Goal: Complete application form

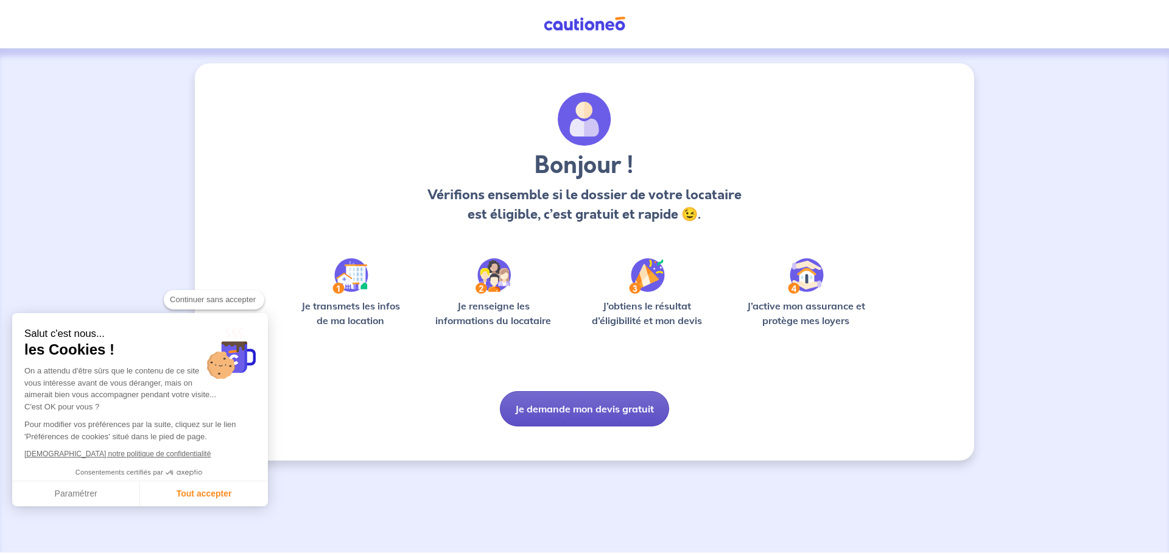
click at [618, 408] on button "Je demande mon devis gratuit" at bounding box center [584, 408] width 169 height 35
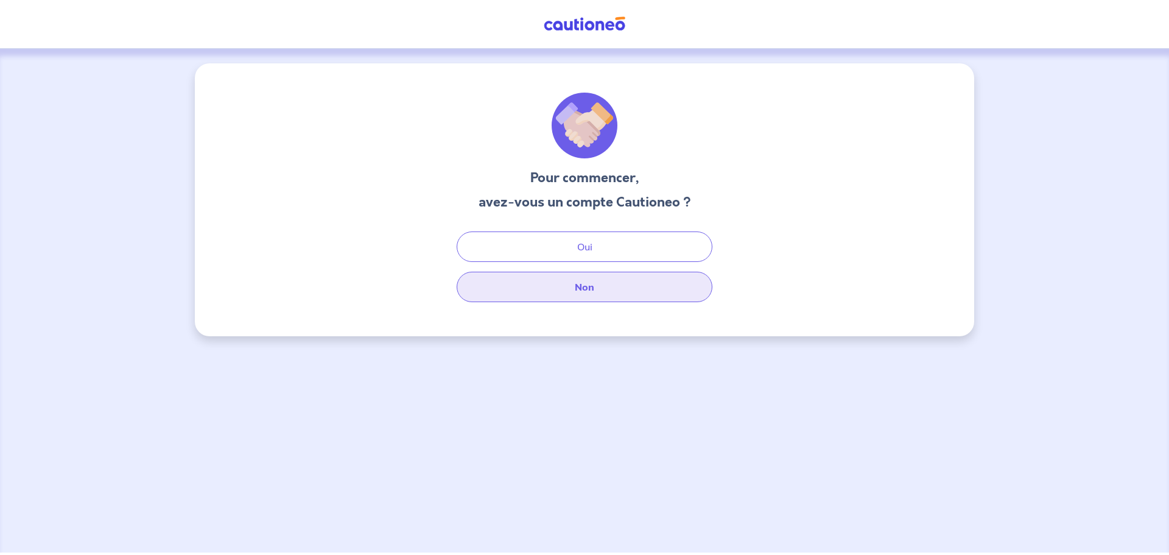
click at [591, 289] on button "Non" at bounding box center [585, 287] width 256 height 30
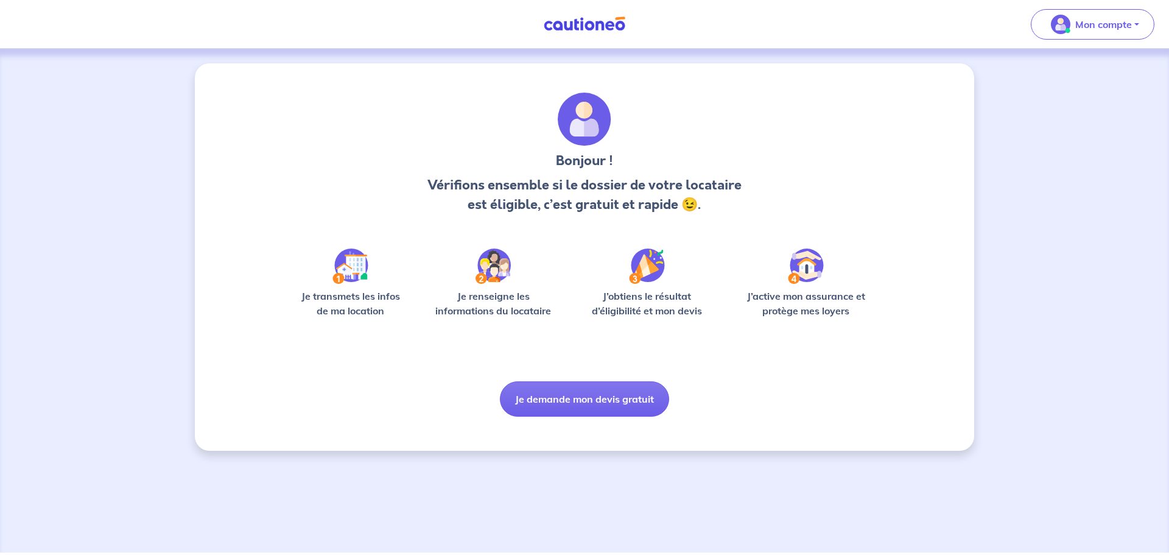
click at [592, 15] on link at bounding box center [584, 23] width 91 height 21
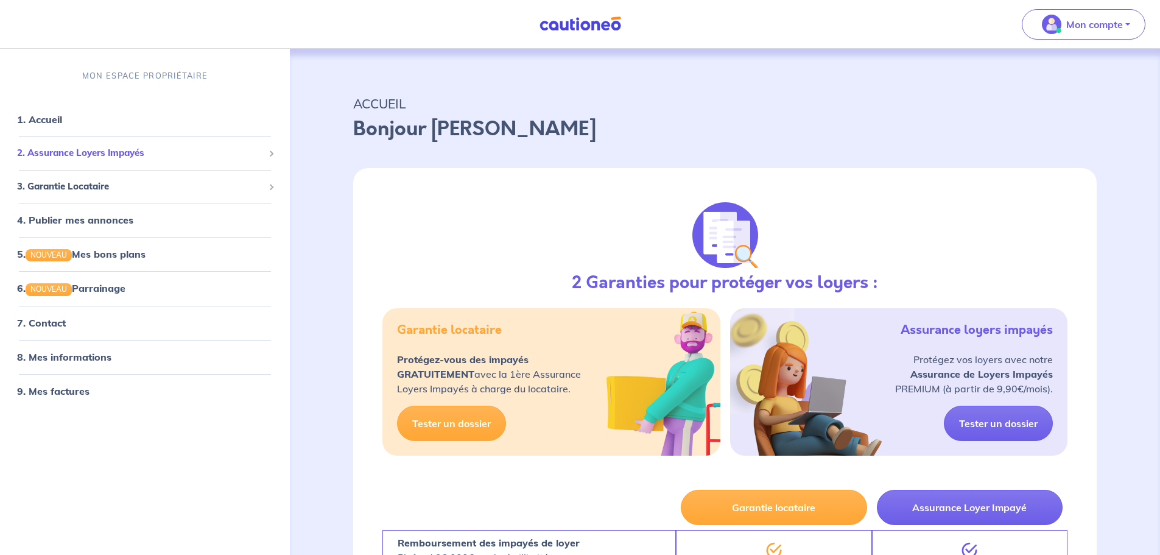
click at [52, 149] on span "2. Assurance Loyers Impayés" at bounding box center [140, 153] width 247 height 14
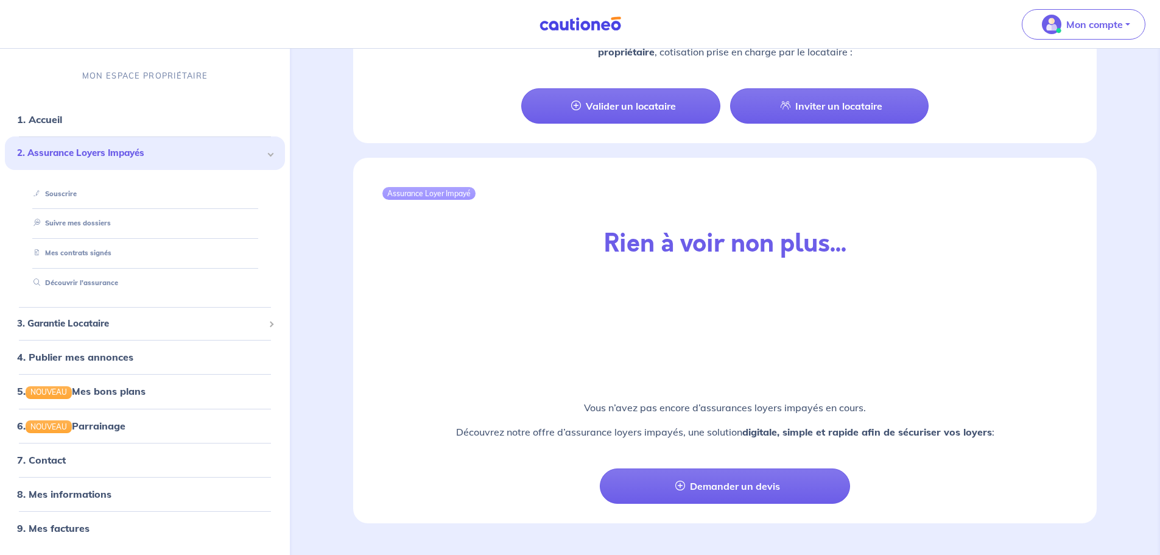
scroll to position [1234, 0]
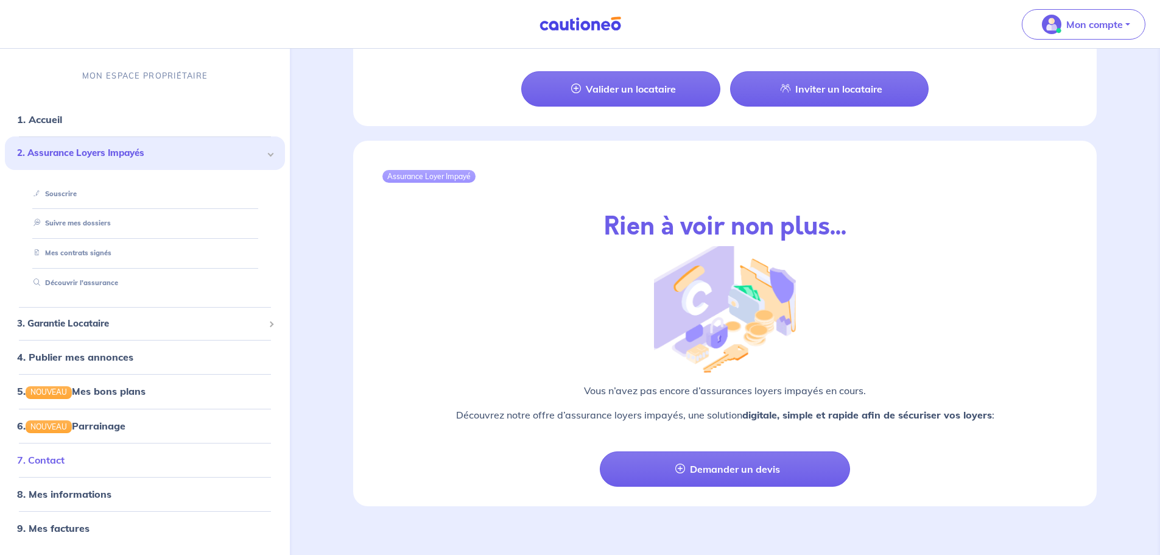
click at [58, 463] on link "7. Contact" at bounding box center [40, 460] width 47 height 12
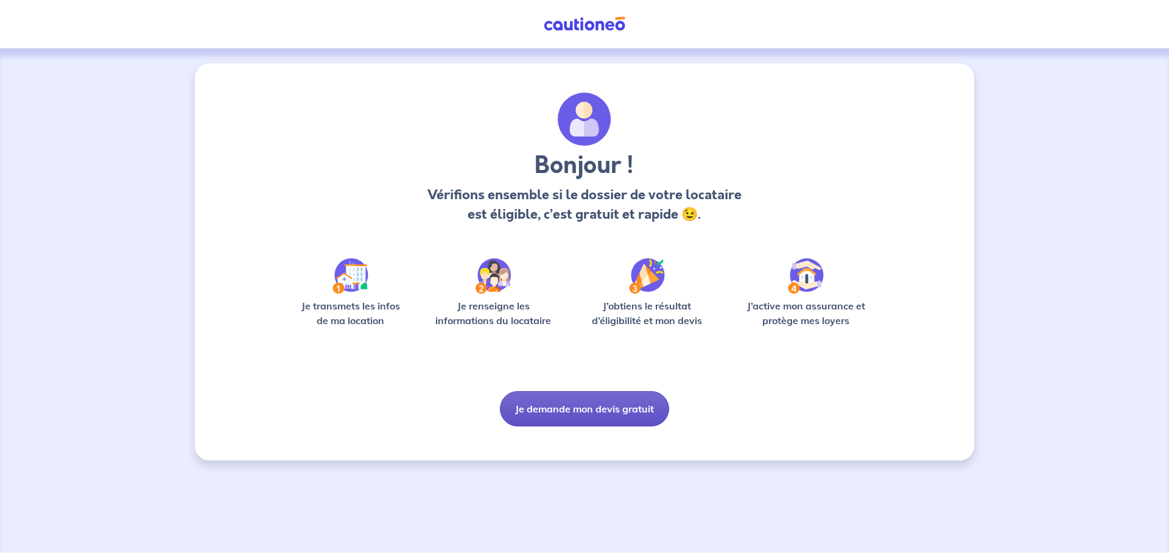
click at [561, 412] on button "Je demande mon devis gratuit" at bounding box center [584, 408] width 169 height 35
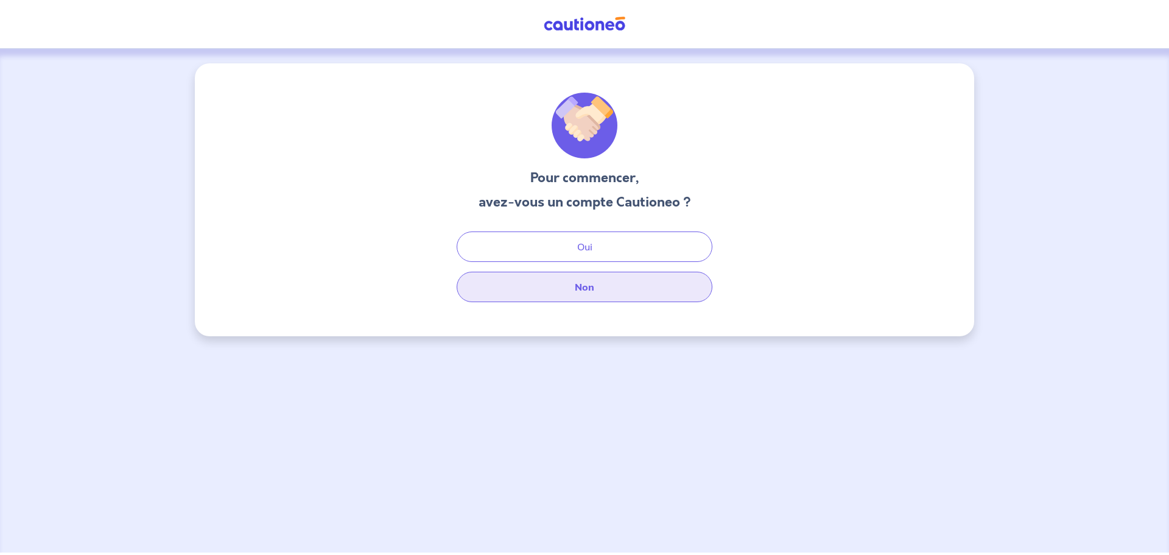
click at [552, 282] on button "Non" at bounding box center [585, 287] width 256 height 30
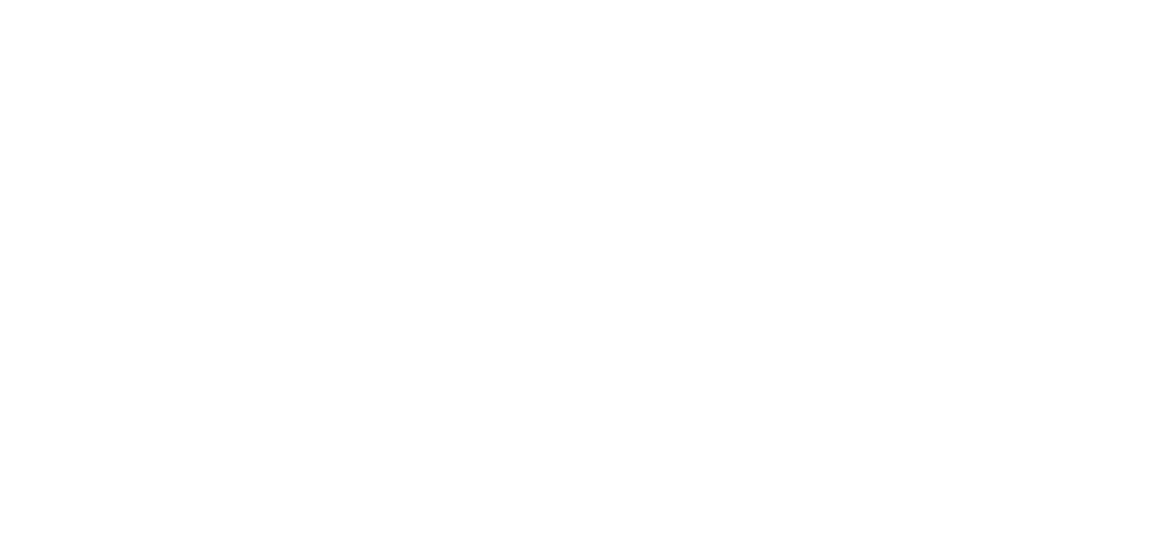
select select "FR"
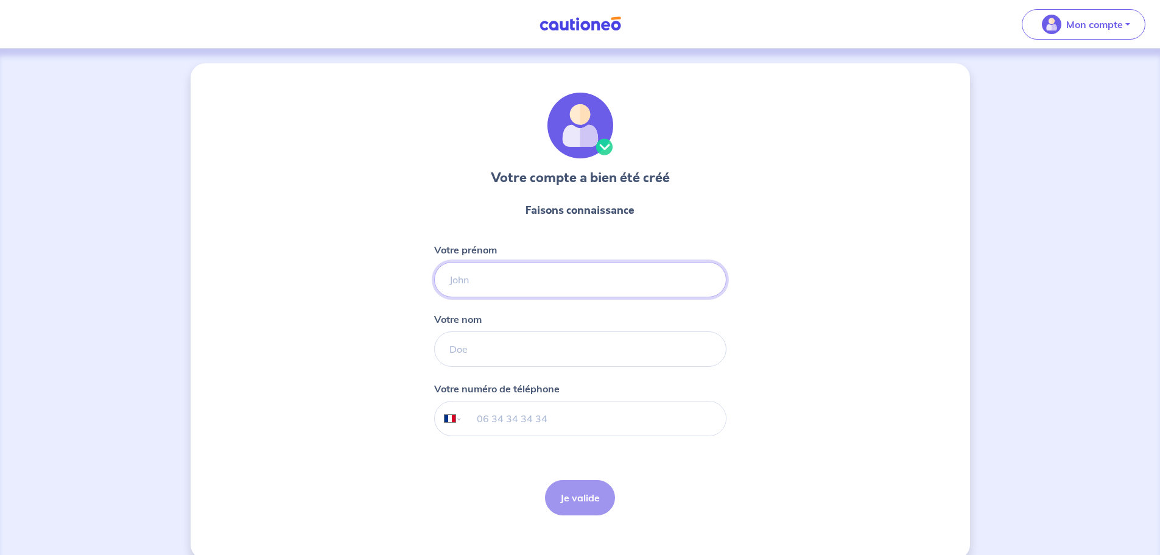
click at [628, 292] on input "Votre prénom" at bounding box center [580, 279] width 292 height 35
type input "[PERSON_NAME]"
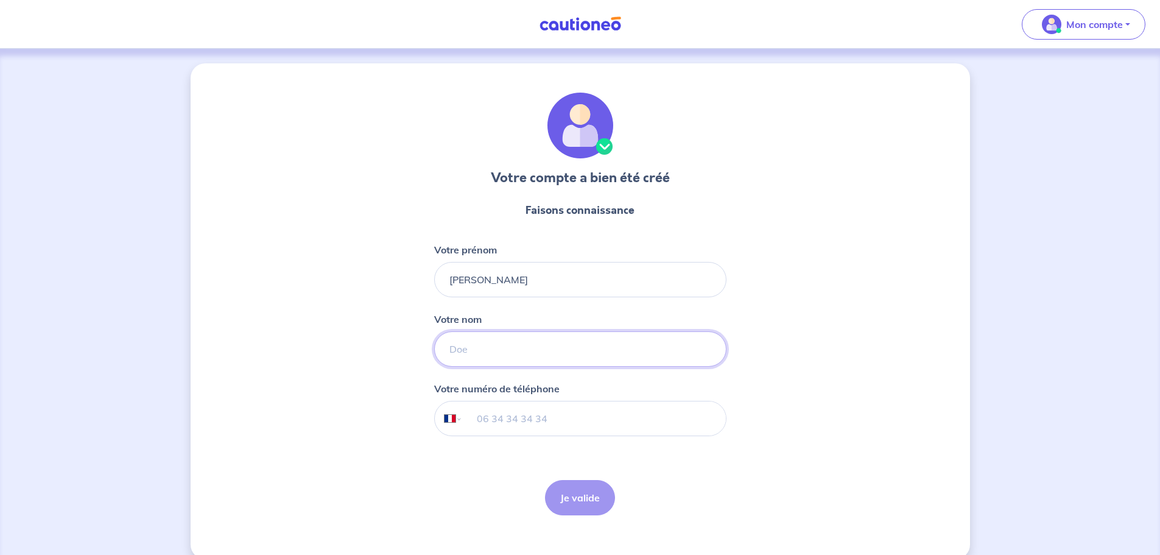
type input "DUQUENNE"
type input "06 61 96 42 32"
click at [569, 496] on button "Je valide" at bounding box center [580, 497] width 70 height 35
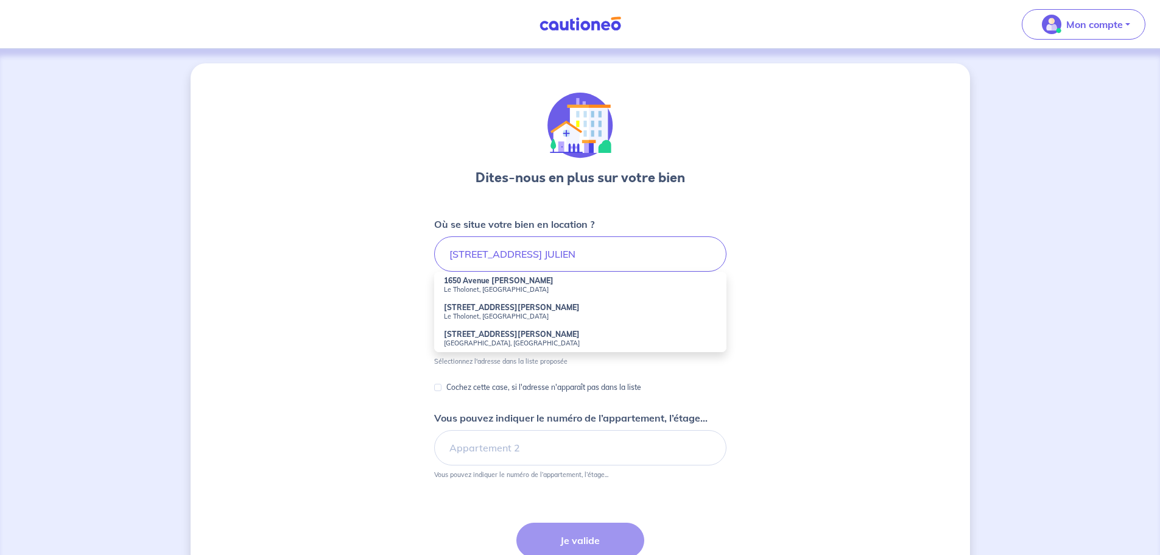
click at [452, 283] on strong "1650 Avenue [PERSON_NAME]" at bounding box center [499, 280] width 110 height 9
type input "[STREET_ADDRESS][PERSON_NAME]"
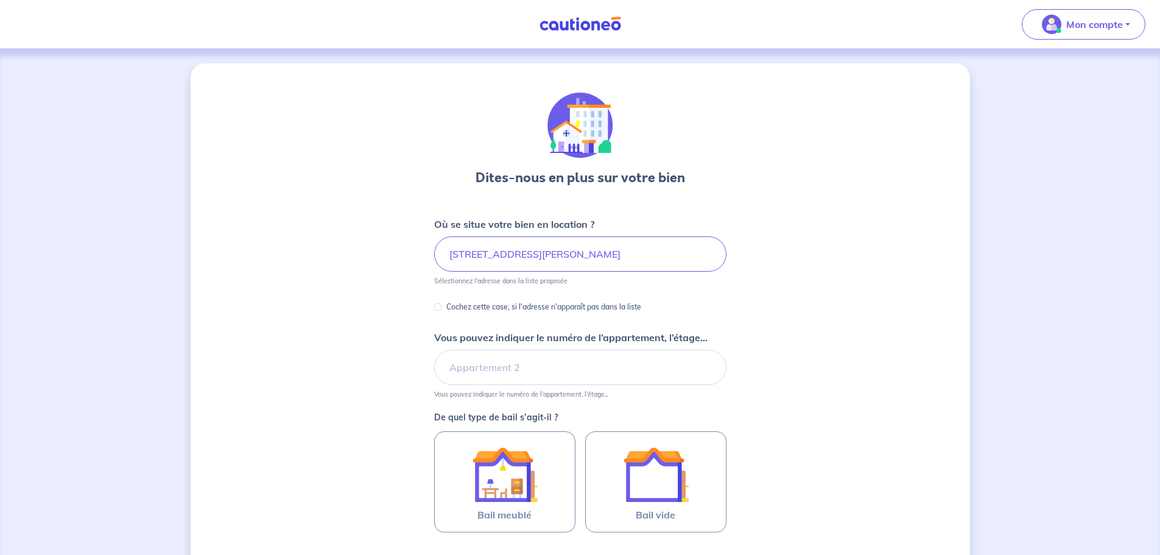
click at [400, 321] on div "Dites-nous en plus sur votre bien Où se situe votre bien en location ? [STREET_…" at bounding box center [580, 382] width 779 height 638
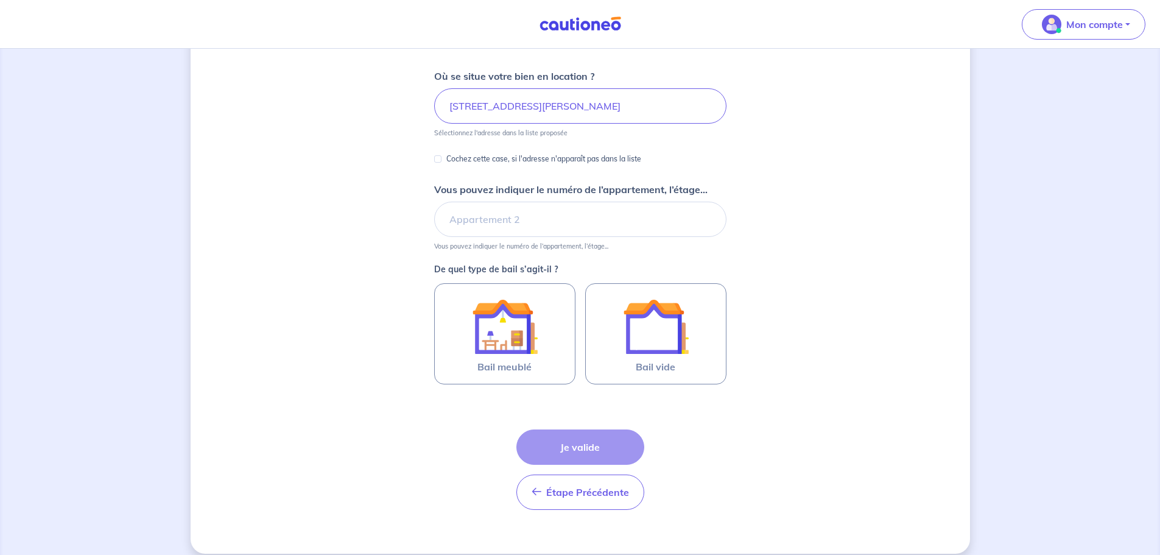
scroll to position [161, 0]
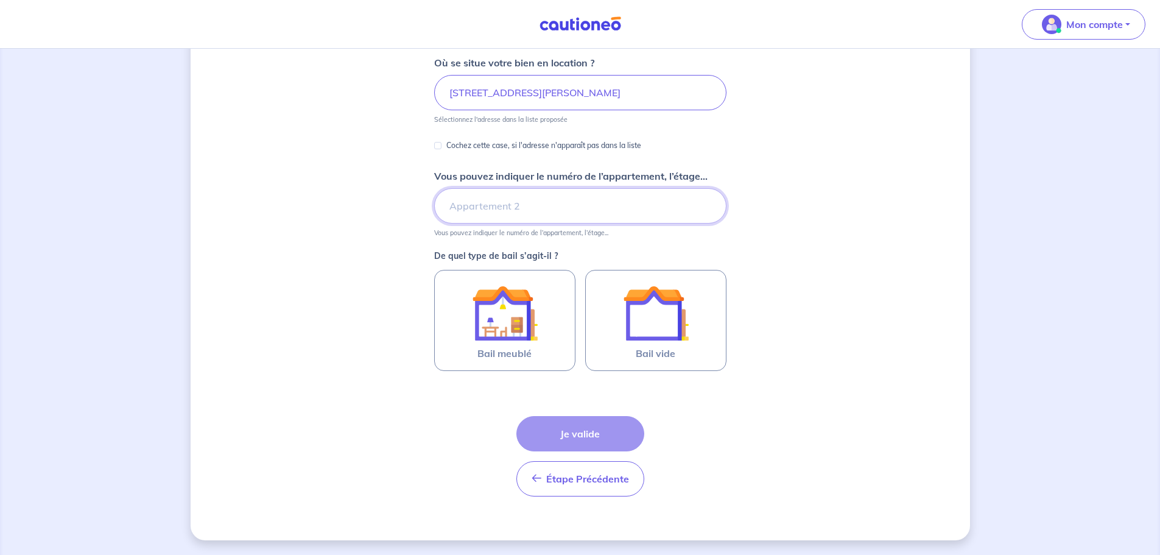
click at [480, 209] on input "Vous pouvez indiquer le numéro de l’appartement, l’étage..." at bounding box center [580, 205] width 292 height 35
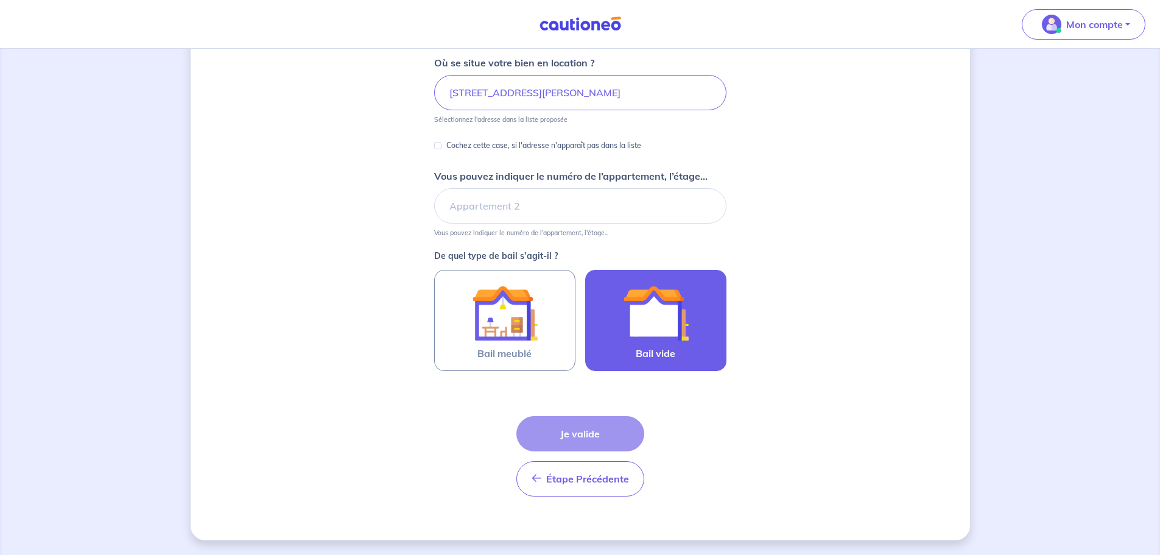
click at [624, 320] on img at bounding box center [656, 313] width 66 height 66
click at [0, 0] on input "Bail vide" at bounding box center [0, 0] width 0 height 0
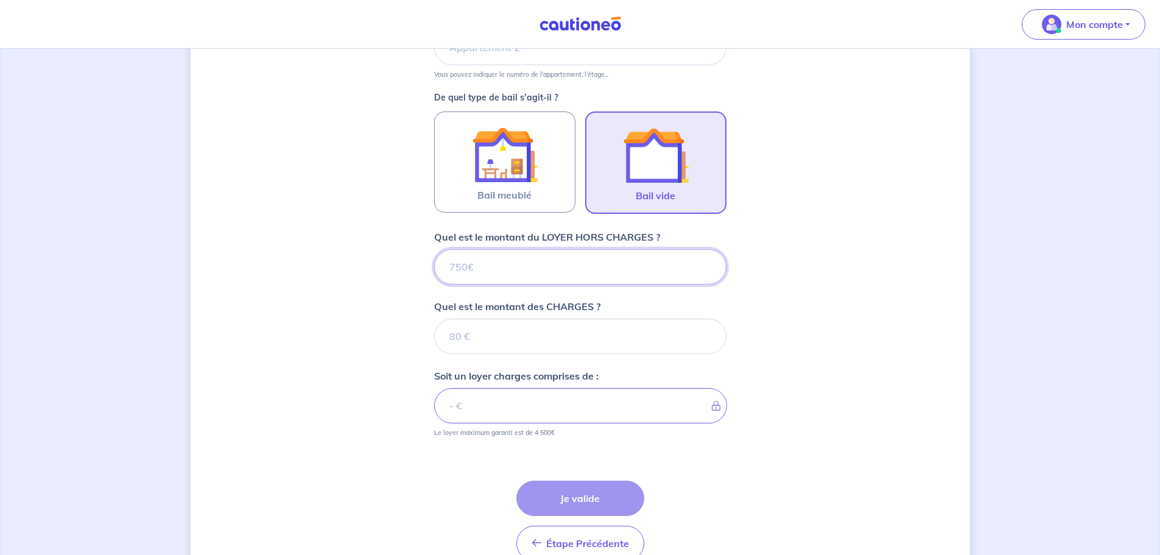
scroll to position [384, 0]
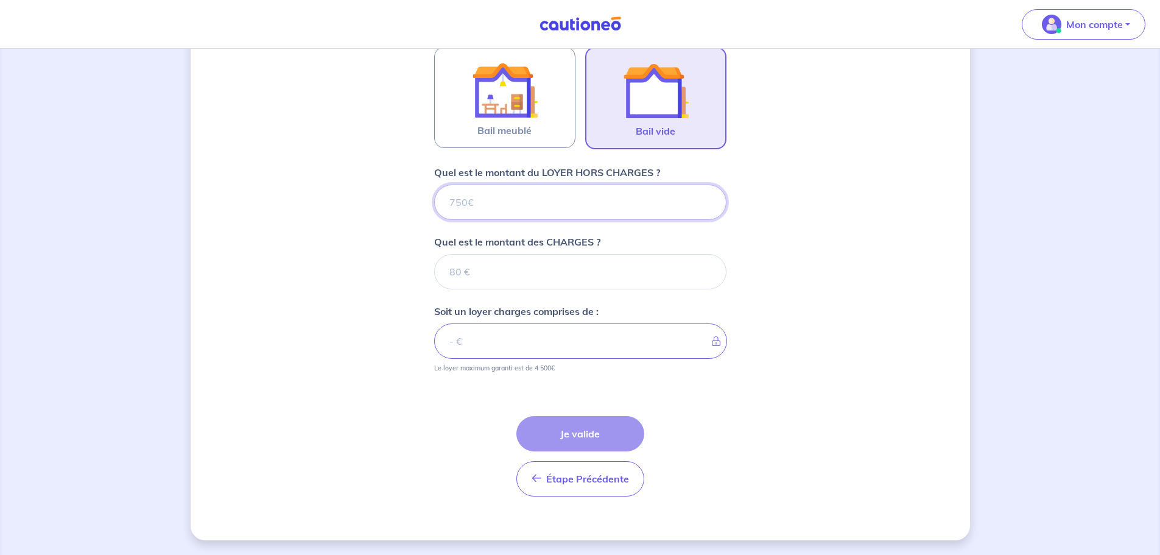
type input "1"
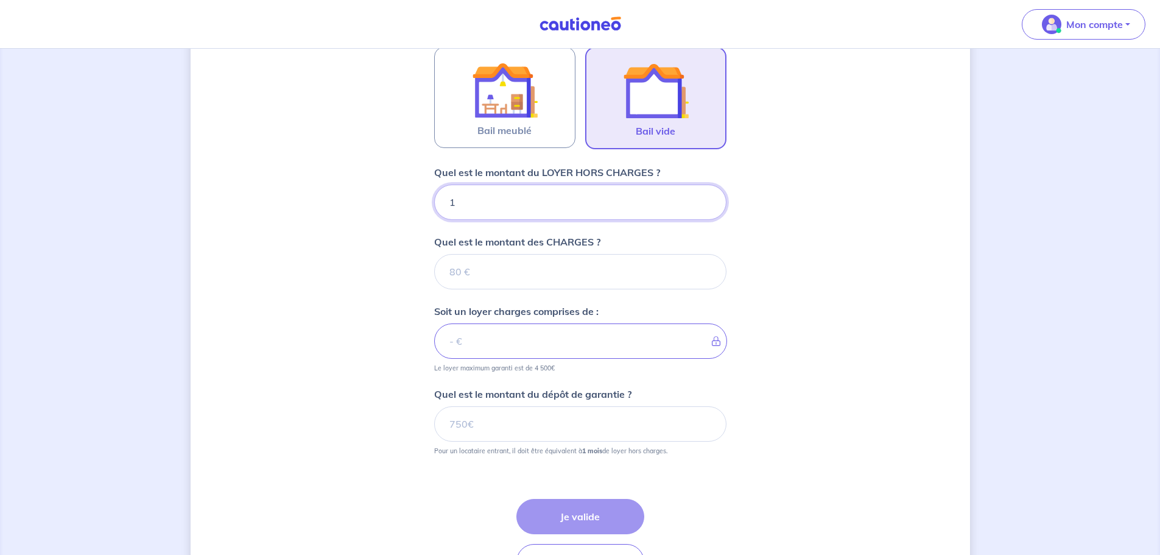
type input "12"
type input "1276"
click at [555, 271] on input "Quel est le montant des CHARGES ?" at bounding box center [580, 271] width 292 height 35
type input "2"
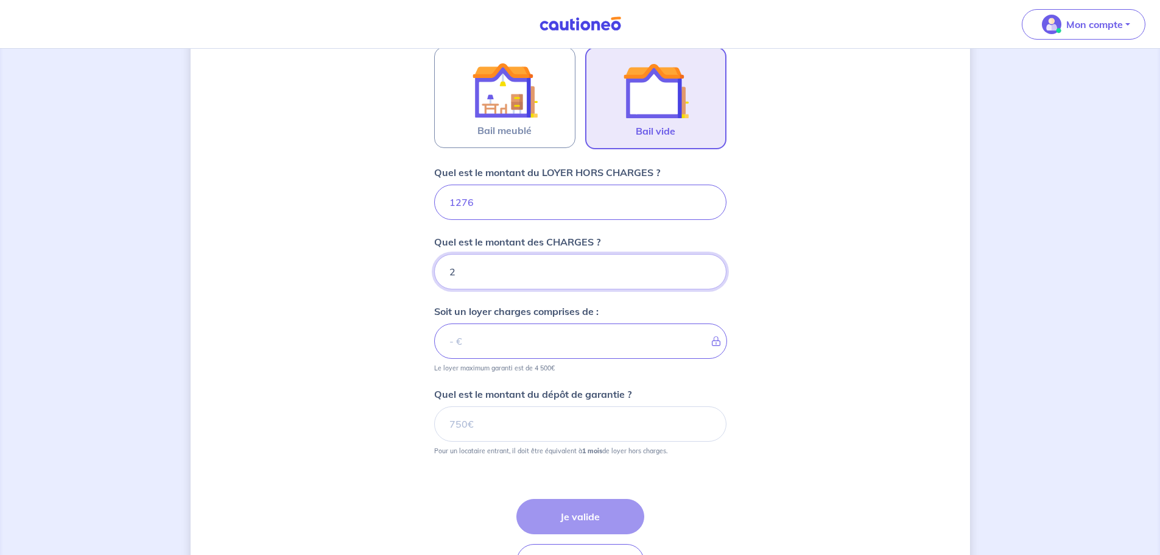
type input "1278"
type input "200"
type input "1476"
type input "200"
click at [329, 315] on div "Dites-nous en plus sur votre bien Où se situe votre bien en location ? [STREET_…" at bounding box center [580, 151] width 779 height 944
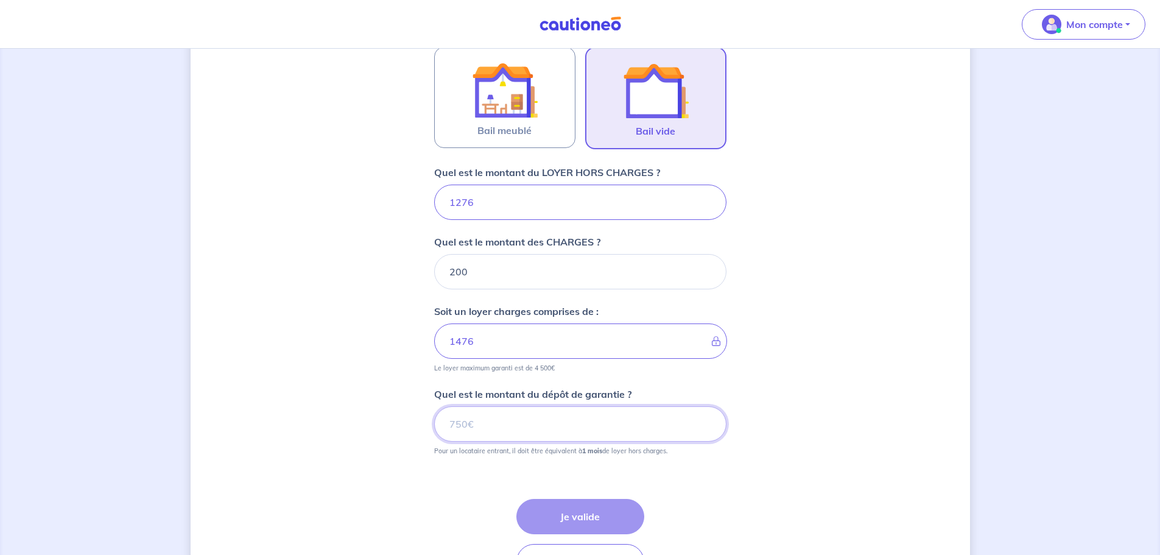
click at [490, 427] on input "Quel est le montant du dépôt de garantie ?" at bounding box center [580, 423] width 292 height 35
paste input "1276"
type input "1276"
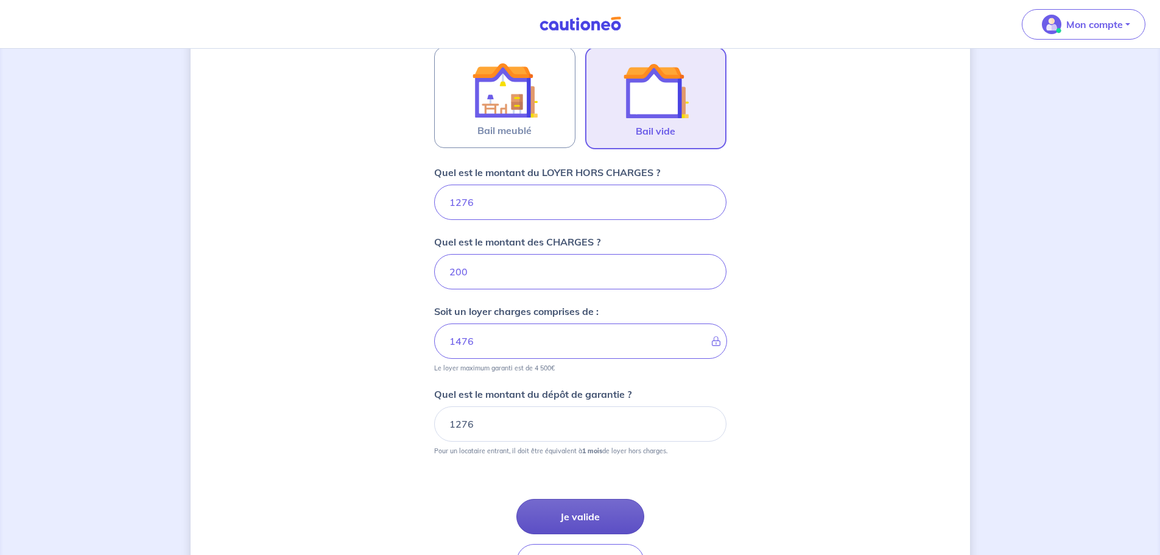
click at [588, 514] on button "Je valide" at bounding box center [580, 516] width 128 height 35
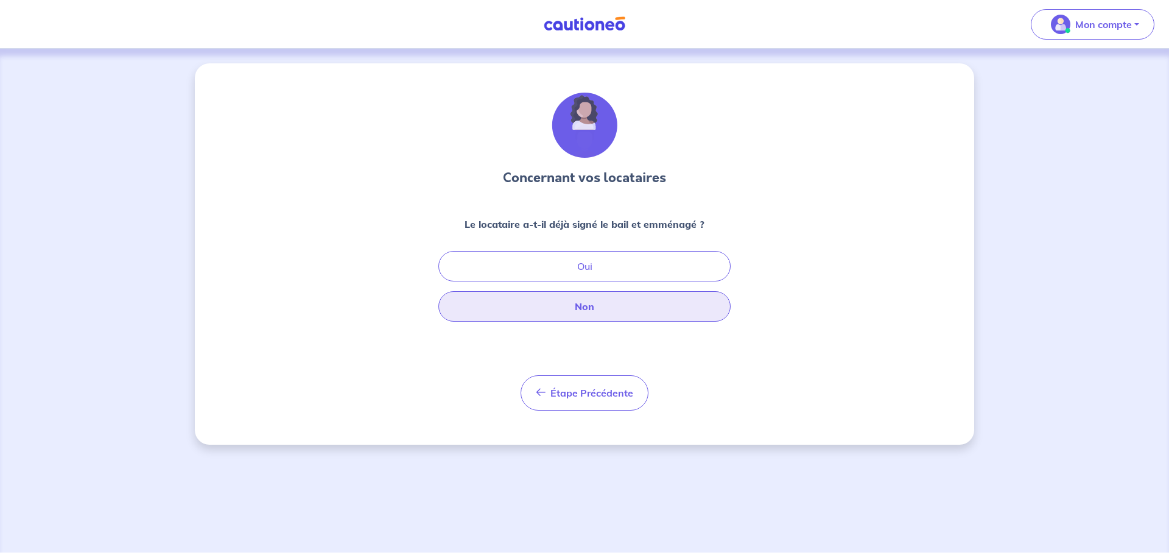
click at [579, 313] on button "Non" at bounding box center [584, 306] width 292 height 30
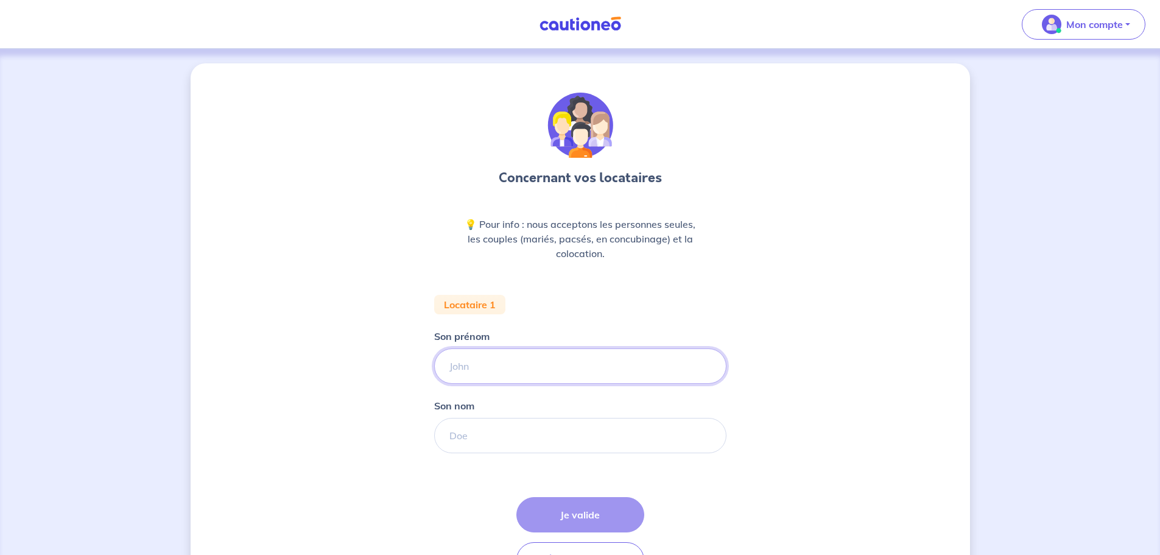
click at [555, 361] on input "Son prénom" at bounding box center [580, 365] width 292 height 35
type input "[PERSON_NAME]"
